Goal: Check status: Check status

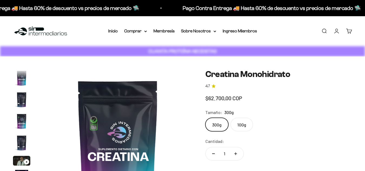
click at [339, 32] on link "Cuenta" at bounding box center [336, 31] width 6 height 6
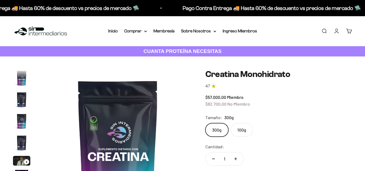
scroll to position [22, 0]
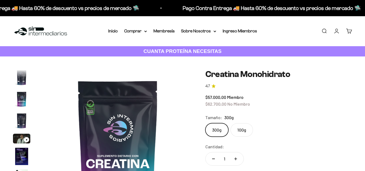
click at [338, 32] on link "Cuenta" at bounding box center [336, 31] width 6 height 6
click at [337, 32] on link "Cuenta" at bounding box center [336, 31] width 6 height 6
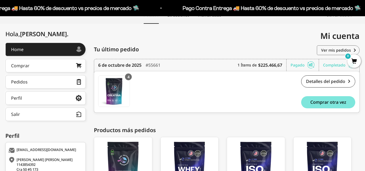
scroll to position [54, 0]
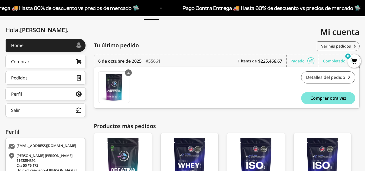
click at [320, 77] on link "Detalles del pedido" at bounding box center [328, 77] width 54 height 12
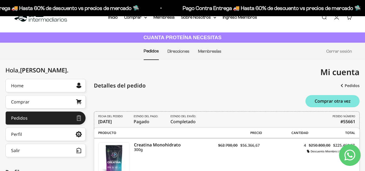
scroll to position [41, 0]
